Goal: Transaction & Acquisition: Purchase product/service

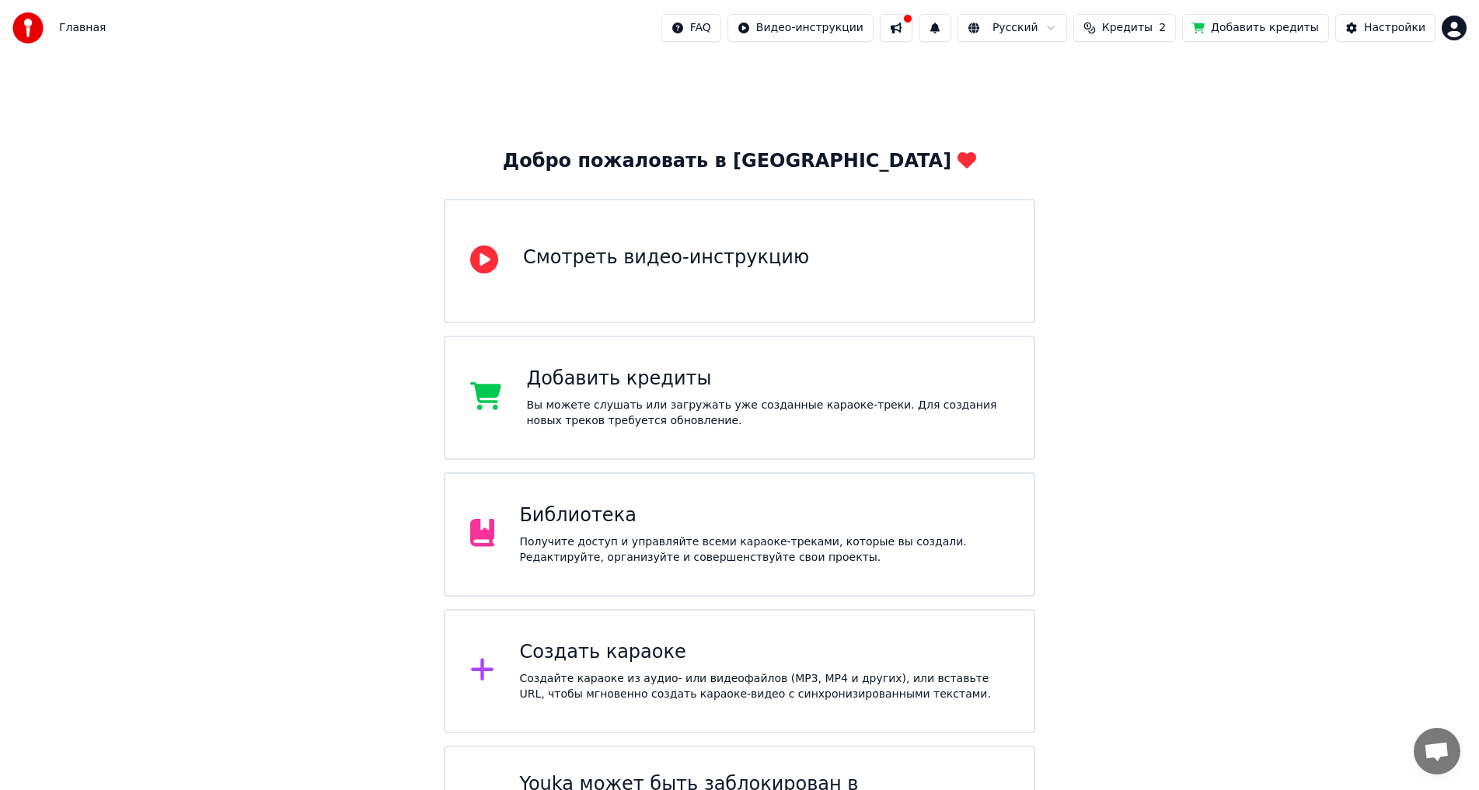
click at [1152, 28] on span "Кредиты" at bounding box center [1127, 28] width 51 height 16
click at [1064, 110] on td "15" at bounding box center [1046, 103] width 75 height 28
click at [1053, 103] on td "15" at bounding box center [1046, 103] width 75 height 28
click at [1138, 140] on button "Обновить" at bounding box center [1145, 144] width 94 height 28
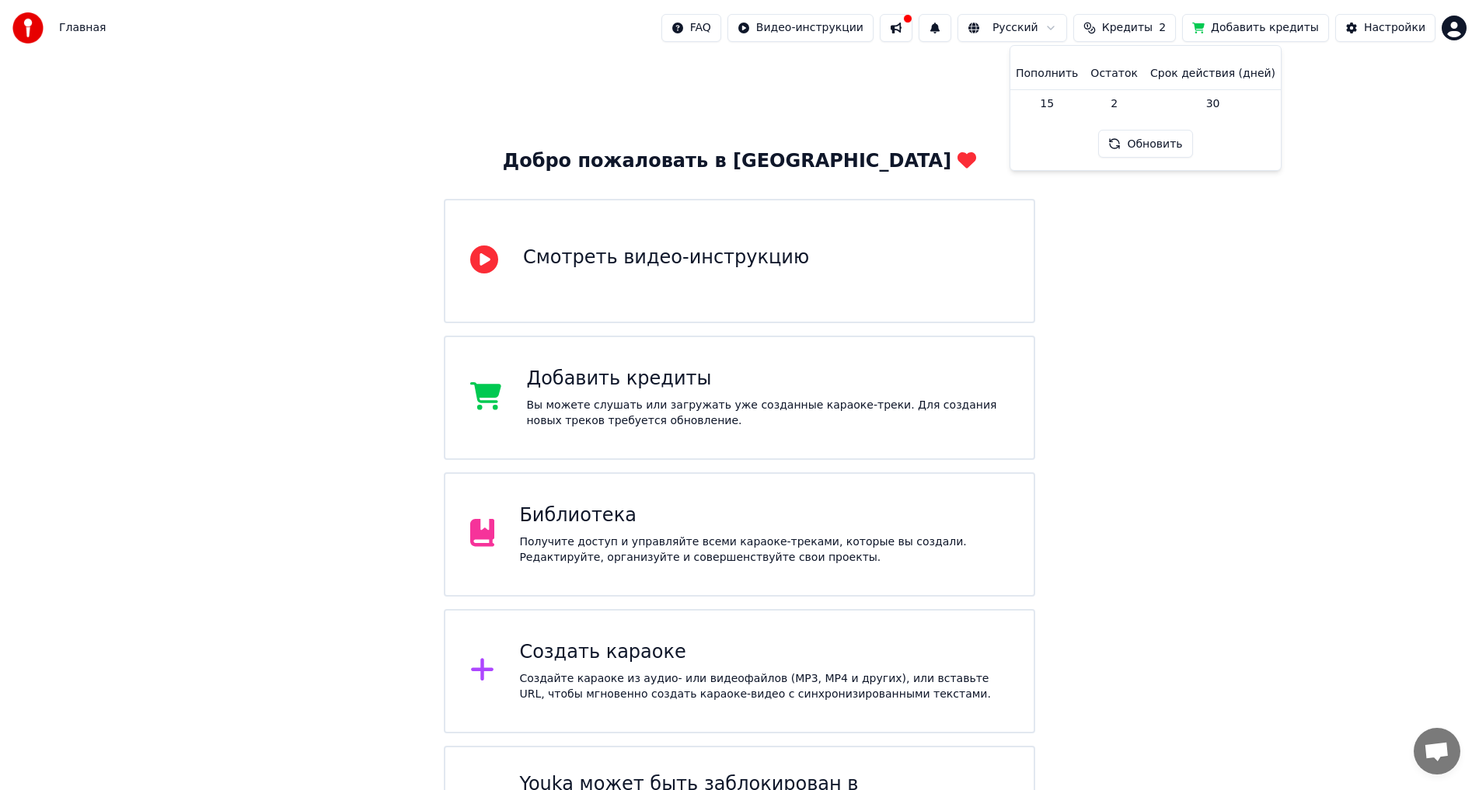
click at [912, 31] on button at bounding box center [896, 28] width 33 height 28
click at [1379, 252] on div "Добро пожаловать в Youka Смотреть видео-инструкцию Добавить кредиты Вы можете с…" at bounding box center [739, 471] width 1479 height 830
click at [1145, 30] on span "Кредиты" at bounding box center [1127, 28] width 51 height 16
click at [1206, 351] on div "Добро пожаловать в Youka Смотреть видео-инструкцию Добавить кредиты Вы можете с…" at bounding box center [739, 471] width 1479 height 830
click at [656, 374] on div "Добавить кредиты" at bounding box center [767, 379] width 483 height 25
